Goal: Information Seeking & Learning: Learn about a topic

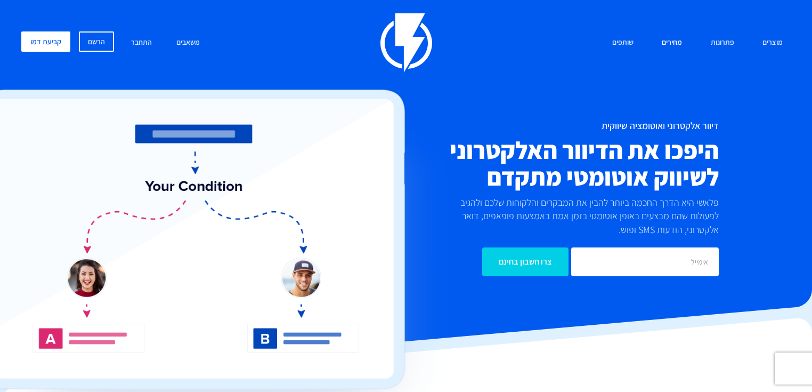
click at [669, 44] on link "מחירים" at bounding box center [672, 42] width 36 height 23
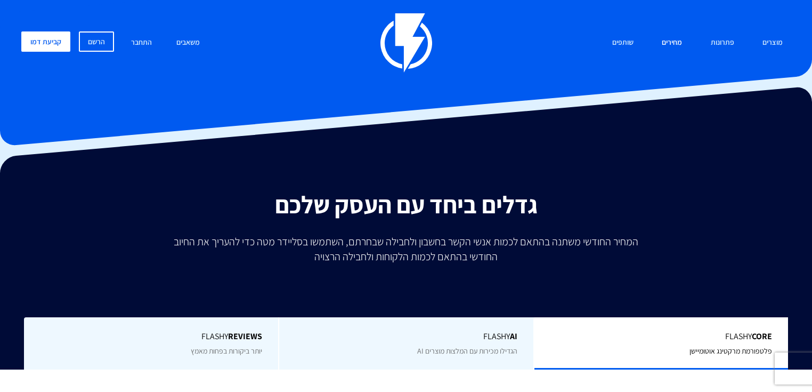
click at [682, 39] on link "מחירים" at bounding box center [672, 42] width 36 height 23
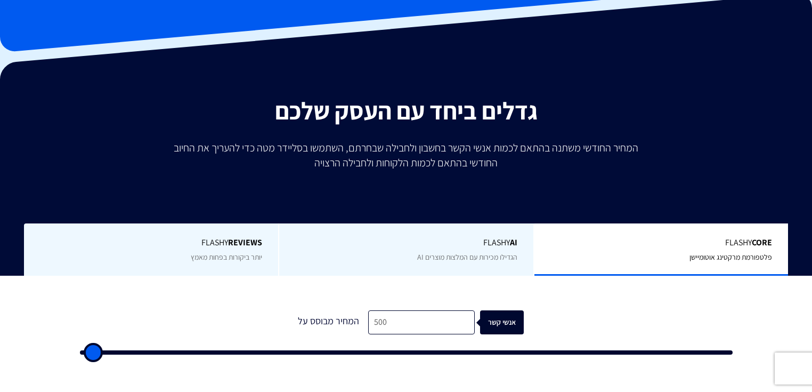
scroll to position [128, 0]
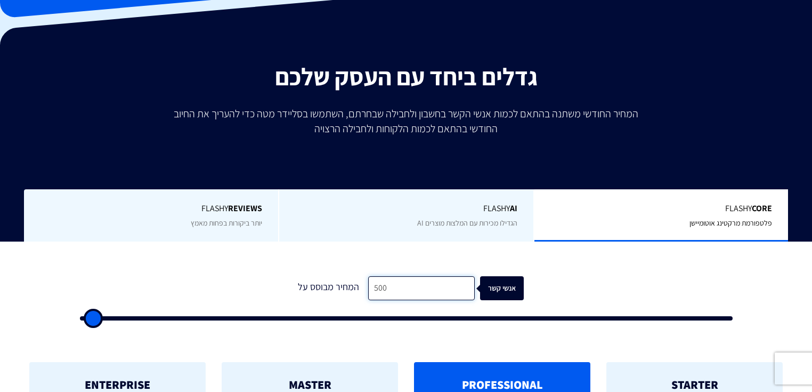
click at [431, 284] on input "500" at bounding box center [421, 288] width 107 height 24
click at [438, 282] on input "500" at bounding box center [421, 288] width 107 height 24
type input "3"
type input "500"
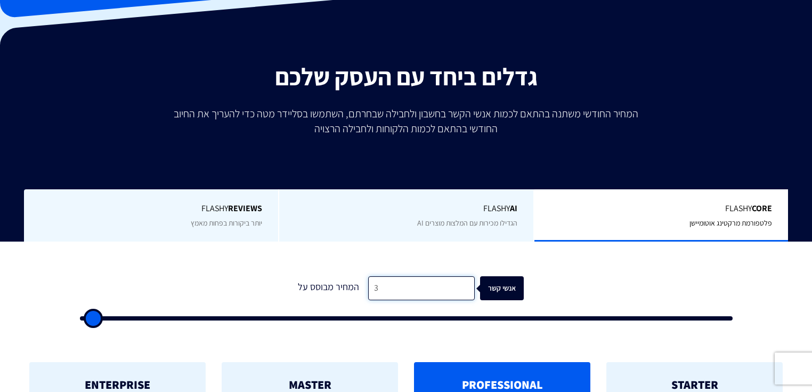
type input "30"
type input "500"
type input "300"
type input "500"
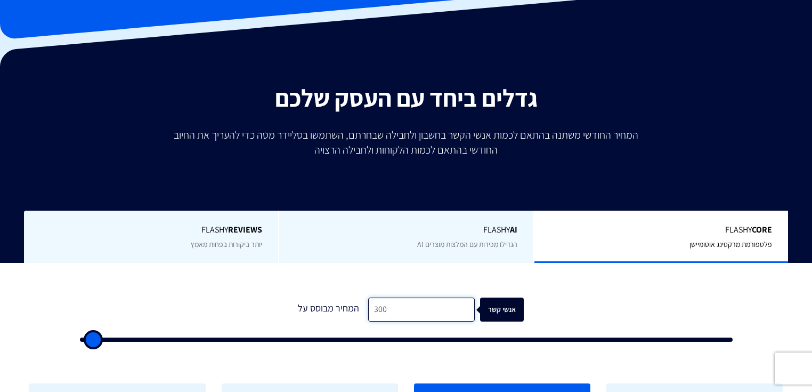
type input "3,000"
type input "3000"
type input "30,000"
type input "30000"
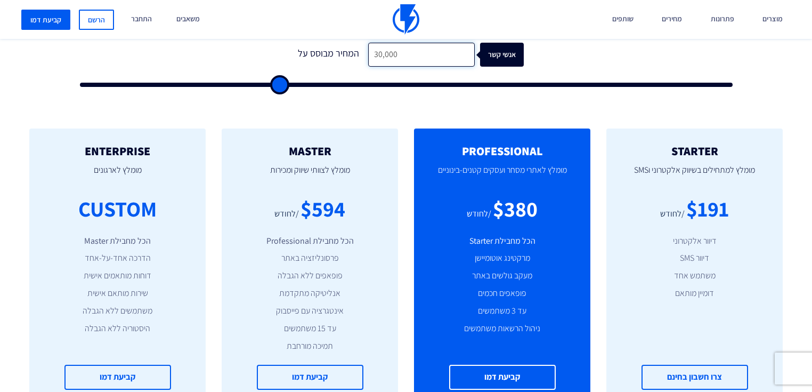
scroll to position [384, 0]
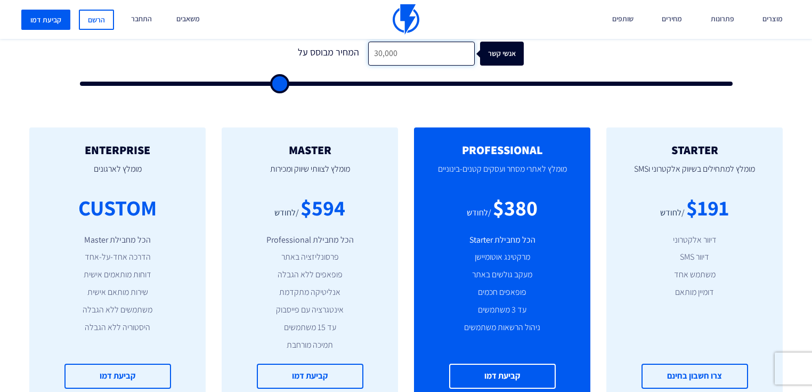
type input "30,000"
